Goal: Navigation & Orientation: Go to known website

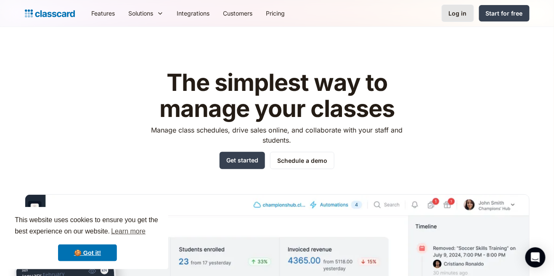
click at [455, 17] on div "Log in" at bounding box center [458, 13] width 18 height 9
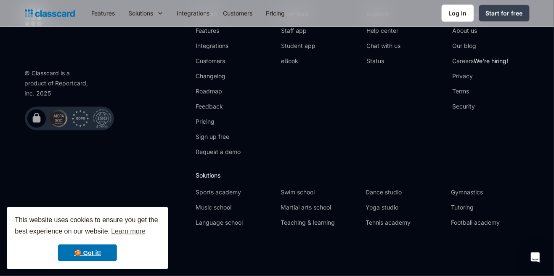
scroll to position [256, 0]
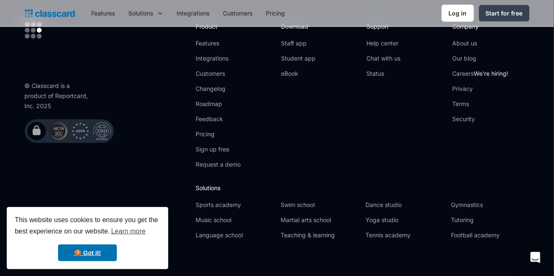
click at [545, 269] on div "Open Intercom Messenger" at bounding box center [535, 257] width 22 height 22
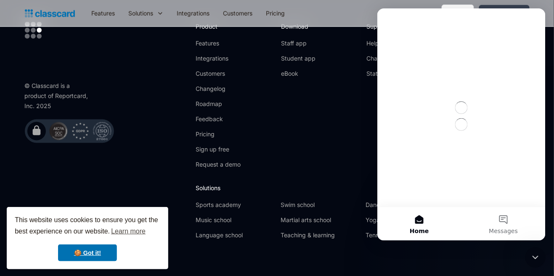
scroll to position [0, 0]
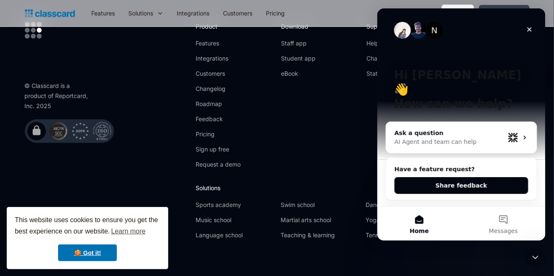
click at [529, 30] on icon "Close" at bounding box center [529, 29] width 7 height 7
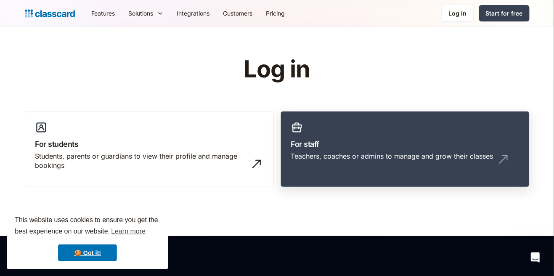
click at [487, 153] on div "Teachers, coaches or admins to manage and grow their classes" at bounding box center [392, 155] width 202 height 9
